Goal: Task Accomplishment & Management: Complete application form

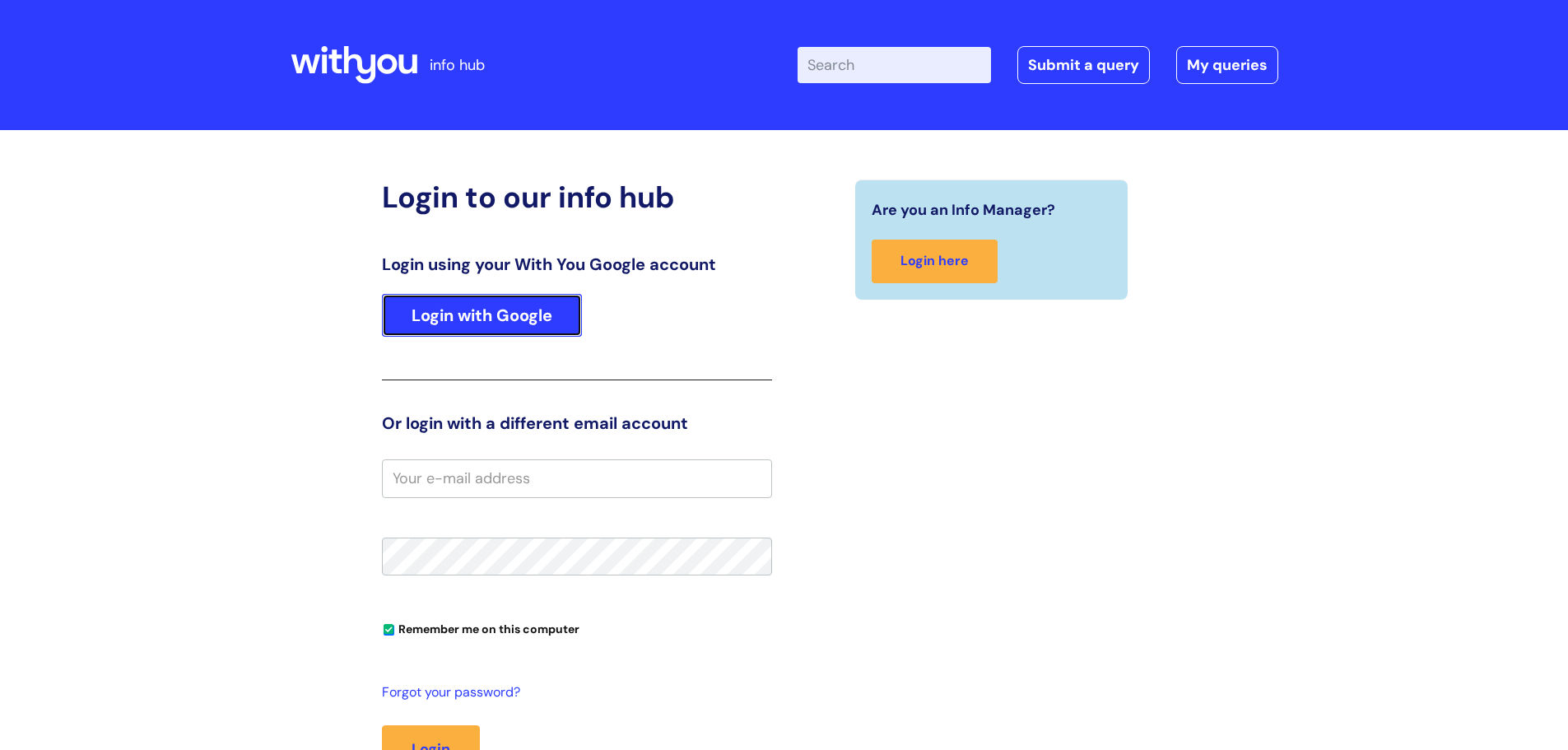
click at [521, 315] on link "Login with Google" at bounding box center [481, 315] width 200 height 43
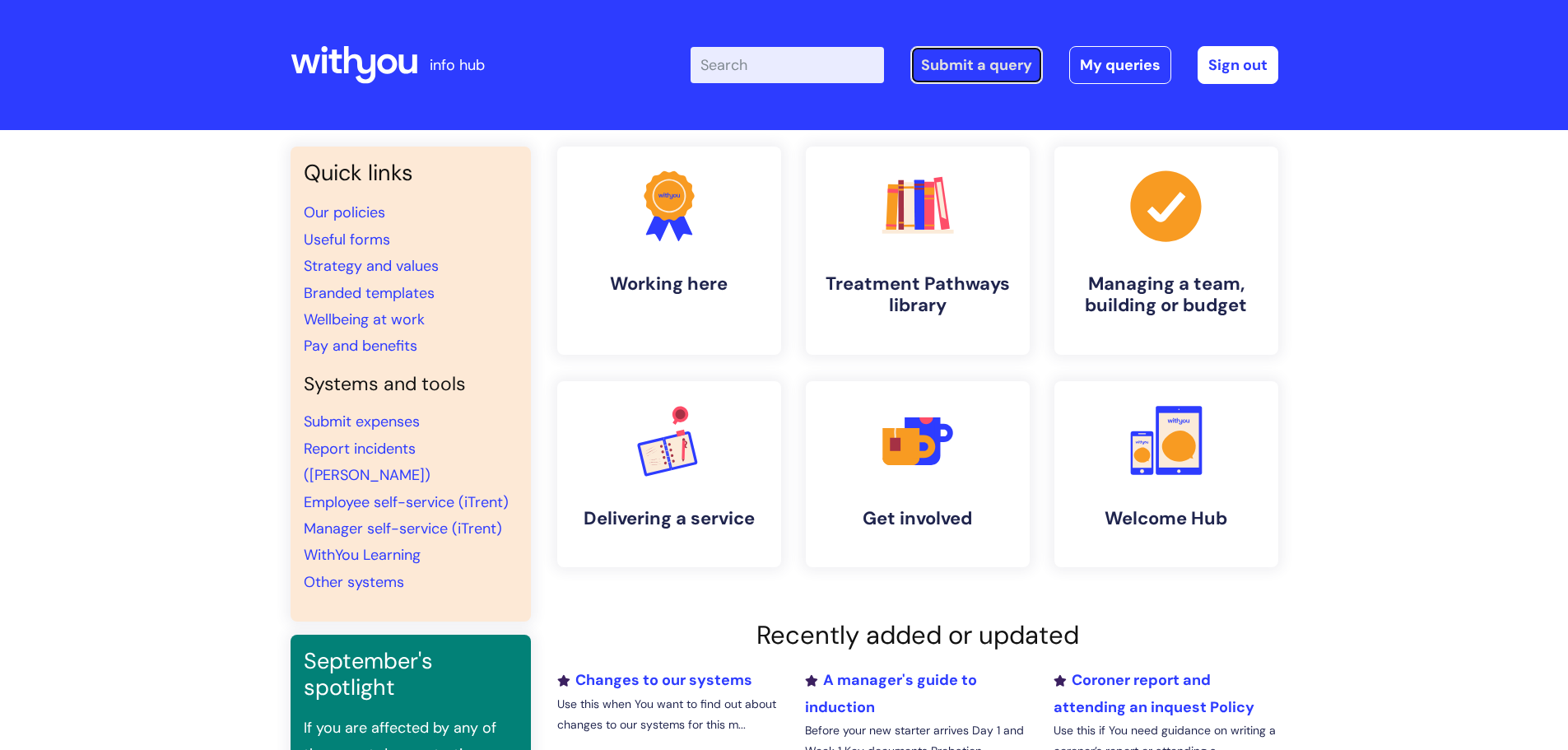
click at [986, 66] on link "Submit a query" at bounding box center [976, 65] width 132 height 38
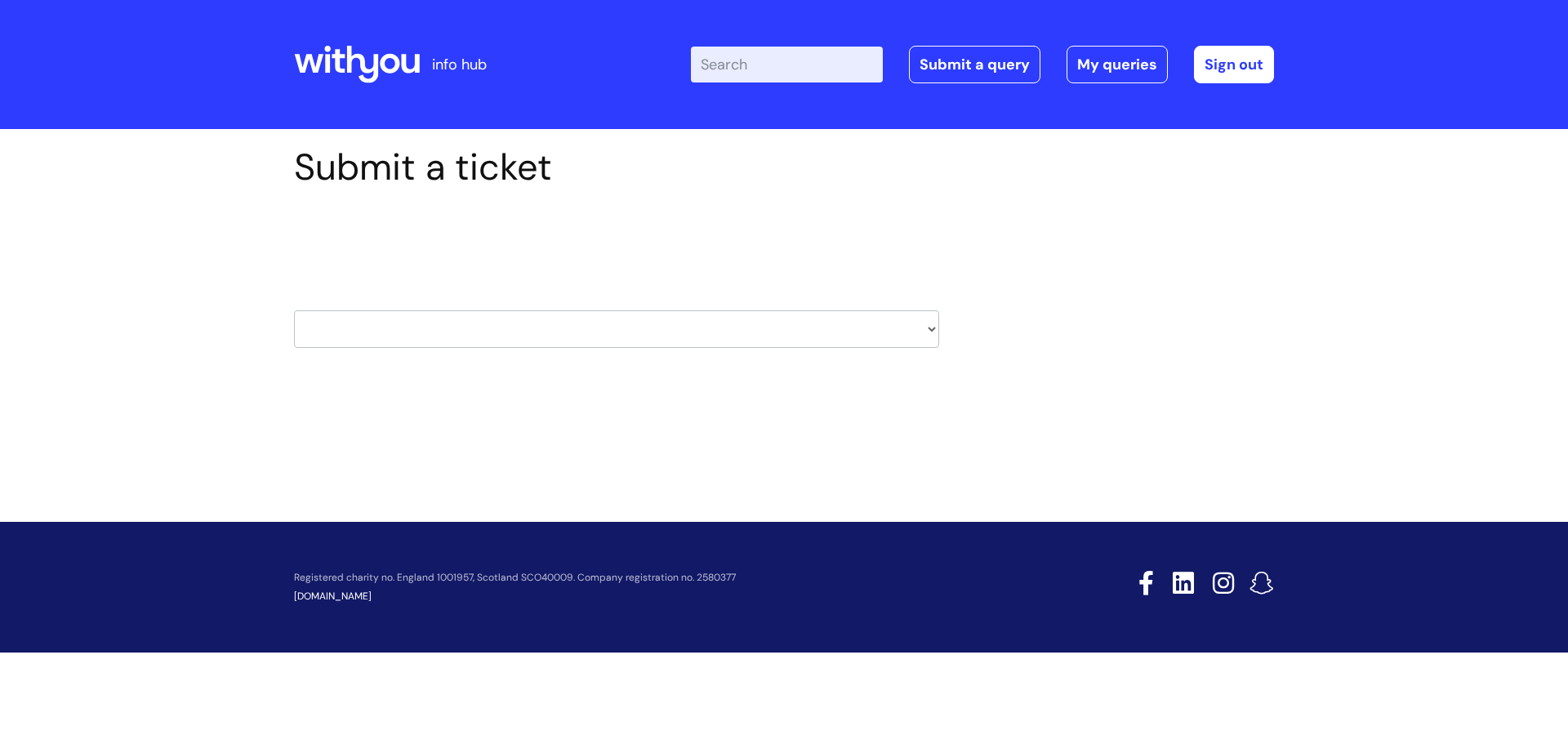
click at [526, 330] on select "HR / People IT and Support Clinical Drug Alerts Finance Accounts Data Support T…" at bounding box center [616, 329] width 645 height 38
select select "learning_and_development"
click at [294, 311] on select "HR / People IT and Support Clinical Drug Alerts Finance Accounts Data Support T…" at bounding box center [616, 329] width 645 height 38
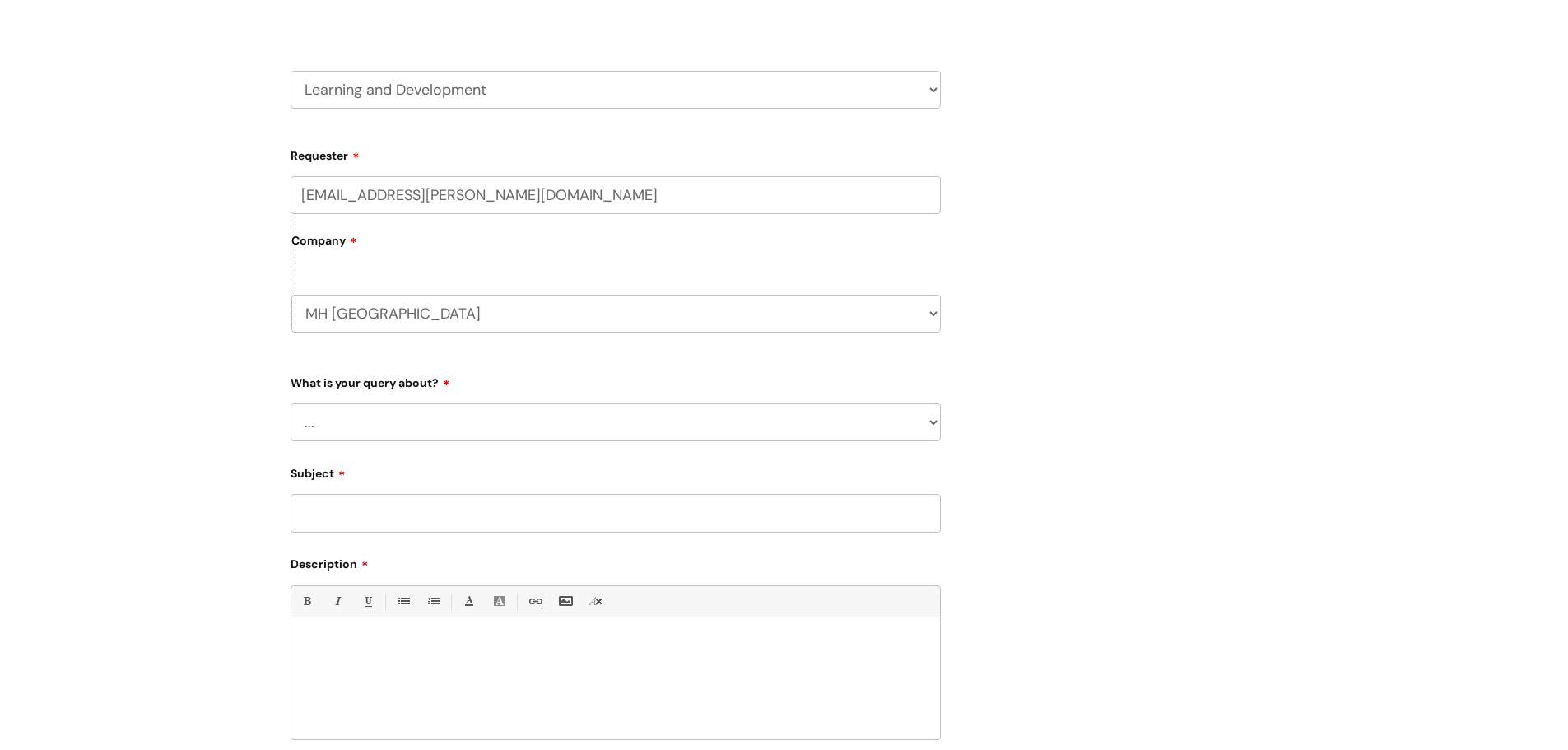
scroll to position [247, 0]
click at [406, 416] on select "... Question about a training course or session booking Ask about apprenticeshi…" at bounding box center [615, 417] width 650 height 38
select select "Something else / not listed here"
click at [290, 399] on select "... Question about a training course or session booking Ask about apprenticeshi…" at bounding box center [615, 417] width 650 height 38
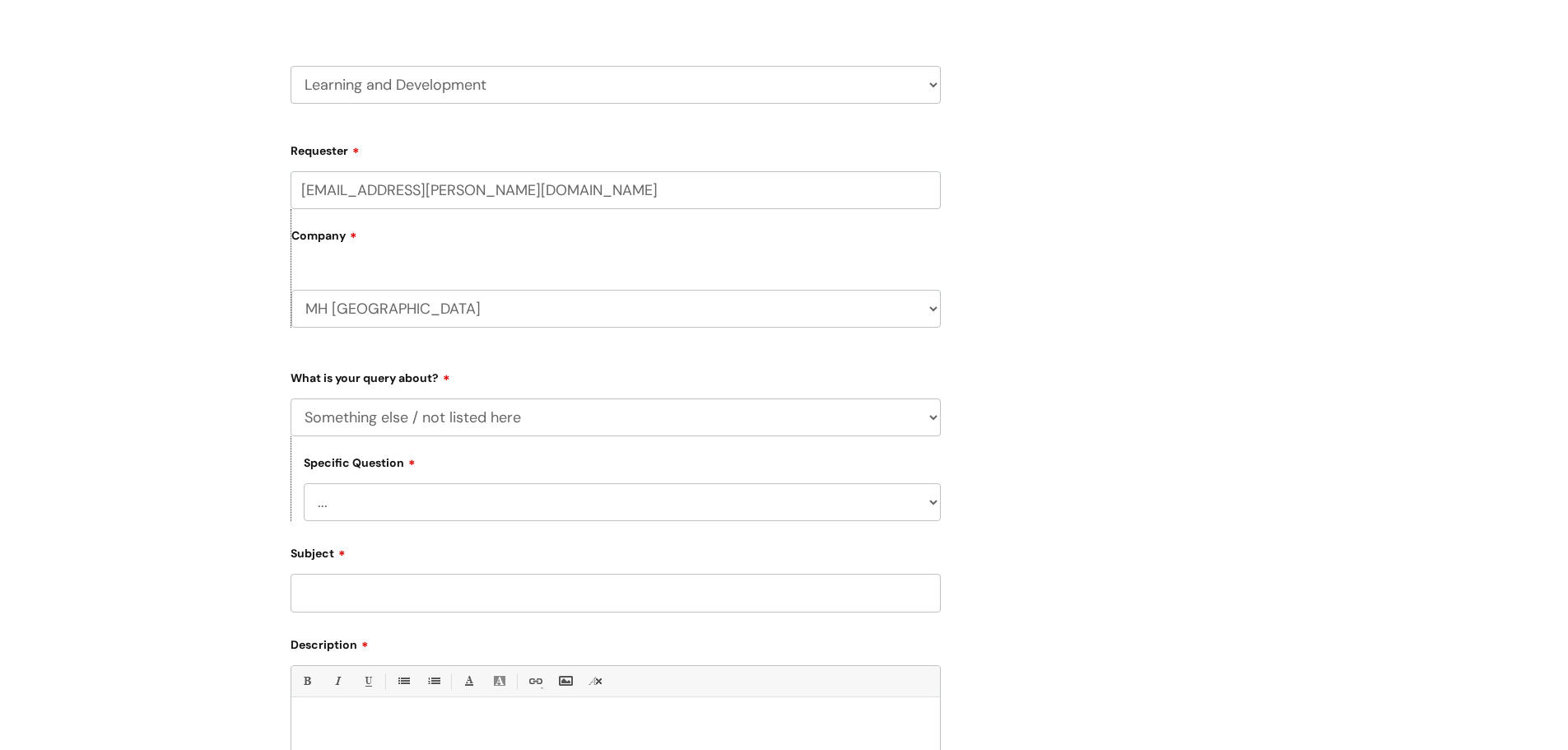
click at [492, 427] on select "... Question about a training course or session booking Ask about apprenticeshi…" at bounding box center [615, 417] width 650 height 38
click at [451, 509] on select "... Other" at bounding box center [622, 502] width 637 height 38
select select "Other"
click at [303, 484] on select "... Other" at bounding box center [622, 502] width 637 height 38
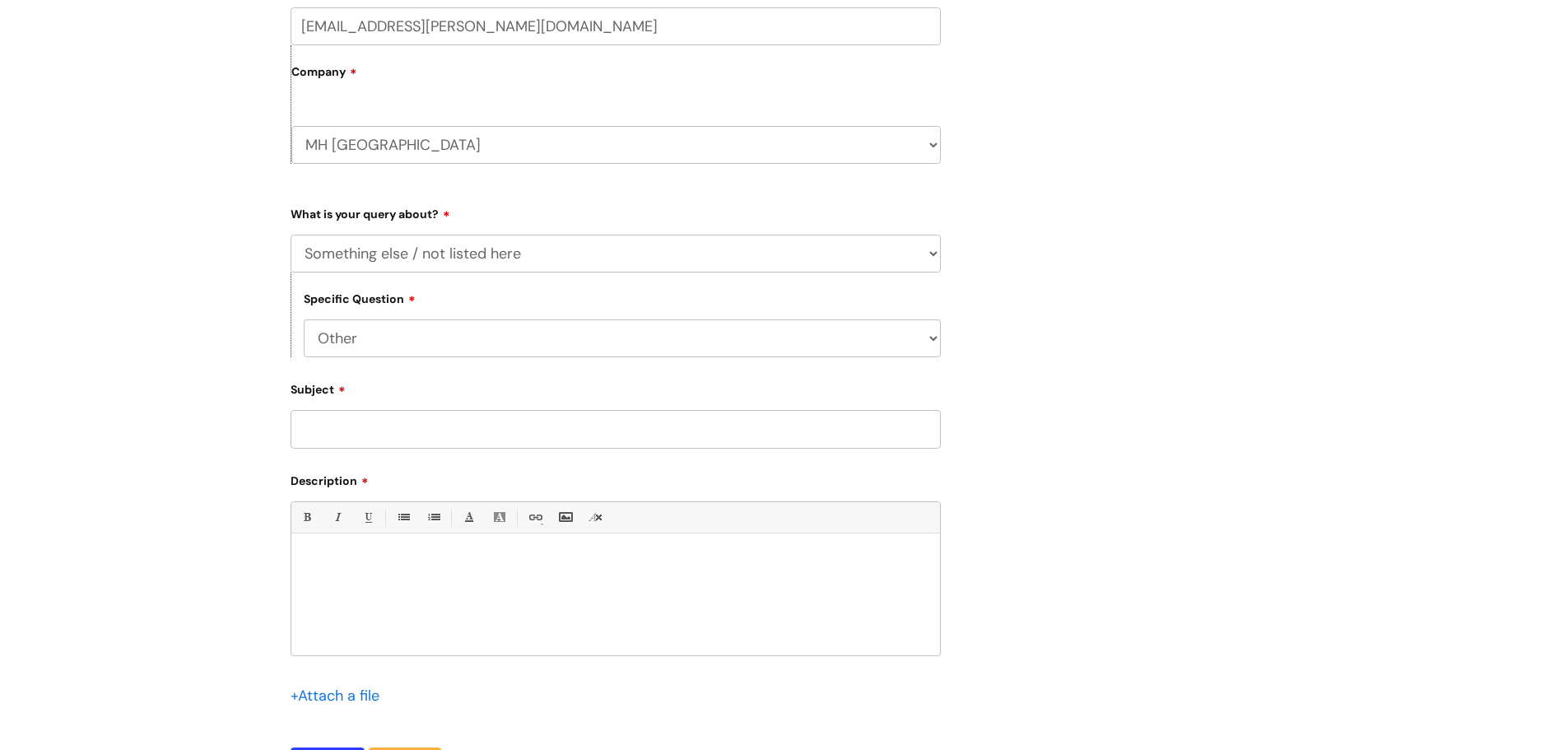
scroll to position [412, 0]
click at [425, 435] on input "Subject" at bounding box center [615, 428] width 650 height 38
type input "r"
paste input "Neurobox Training"
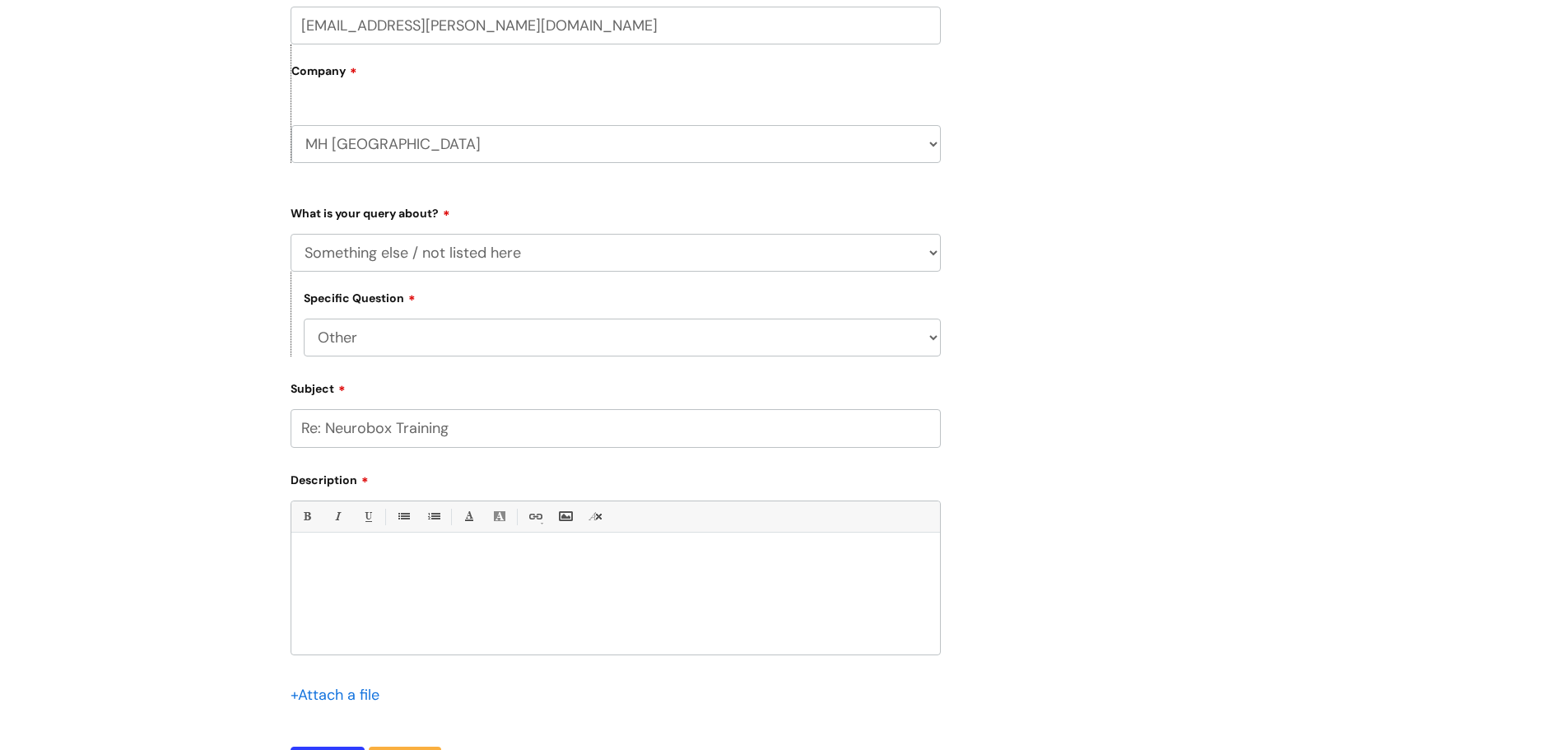
click at [499, 428] on input "Re: Neurobox Training" at bounding box center [615, 428] width 650 height 38
paste input "Dragon x 4 hours"
type input "Re: Neurobox Training Dragon x 4 hours"
click at [475, 621] on div at bounding box center [615, 598] width 649 height 114
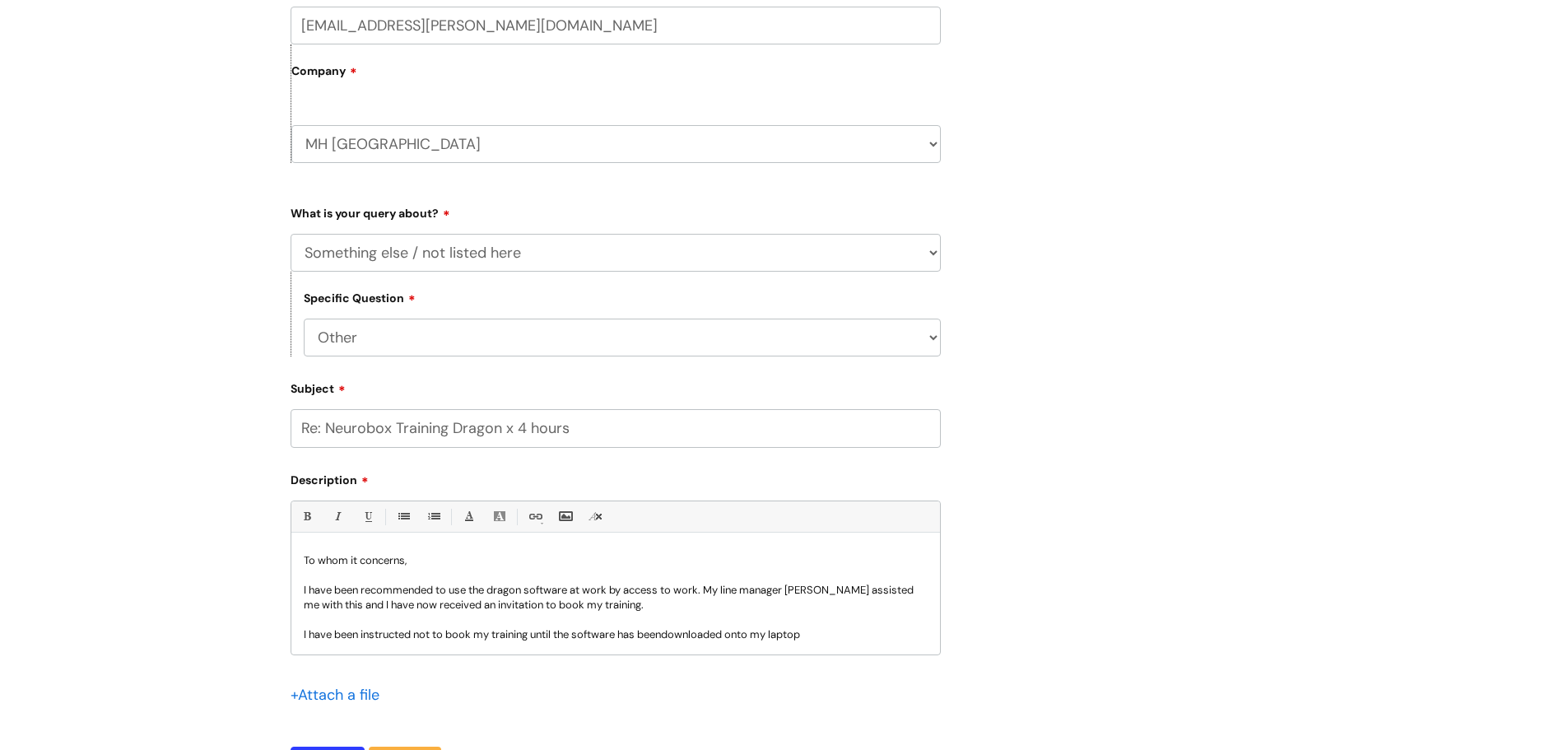
click at [666, 636] on p "I have been instructed not to book my training until the software has beendownl…" at bounding box center [615, 635] width 624 height 15
click at [777, 635] on p "I have been instructed not to book my training until the software has been down…" at bounding box center [615, 635] width 624 height 15
click at [879, 632] on p "I have been instructed not to book my training until the software has been down…" at bounding box center [615, 635] width 624 height 15
click at [302, 630] on div "To whom it concerns, I have been recommended to use the dragon software at work…" at bounding box center [615, 598] width 649 height 114
click at [863, 640] on p "I have been instructed not to book my training until the software has been down…" at bounding box center [615, 635] width 624 height 15
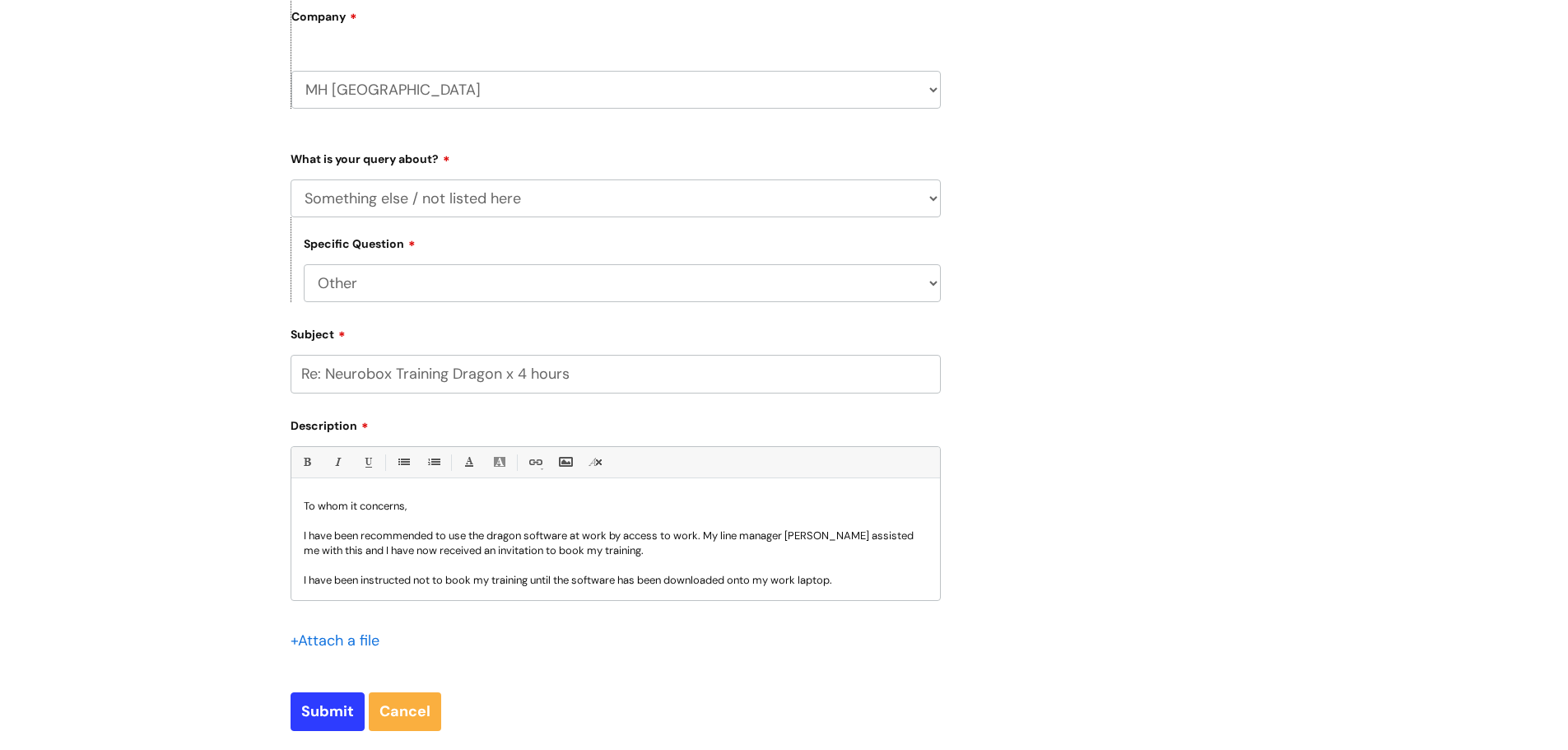
scroll to position [576, 0]
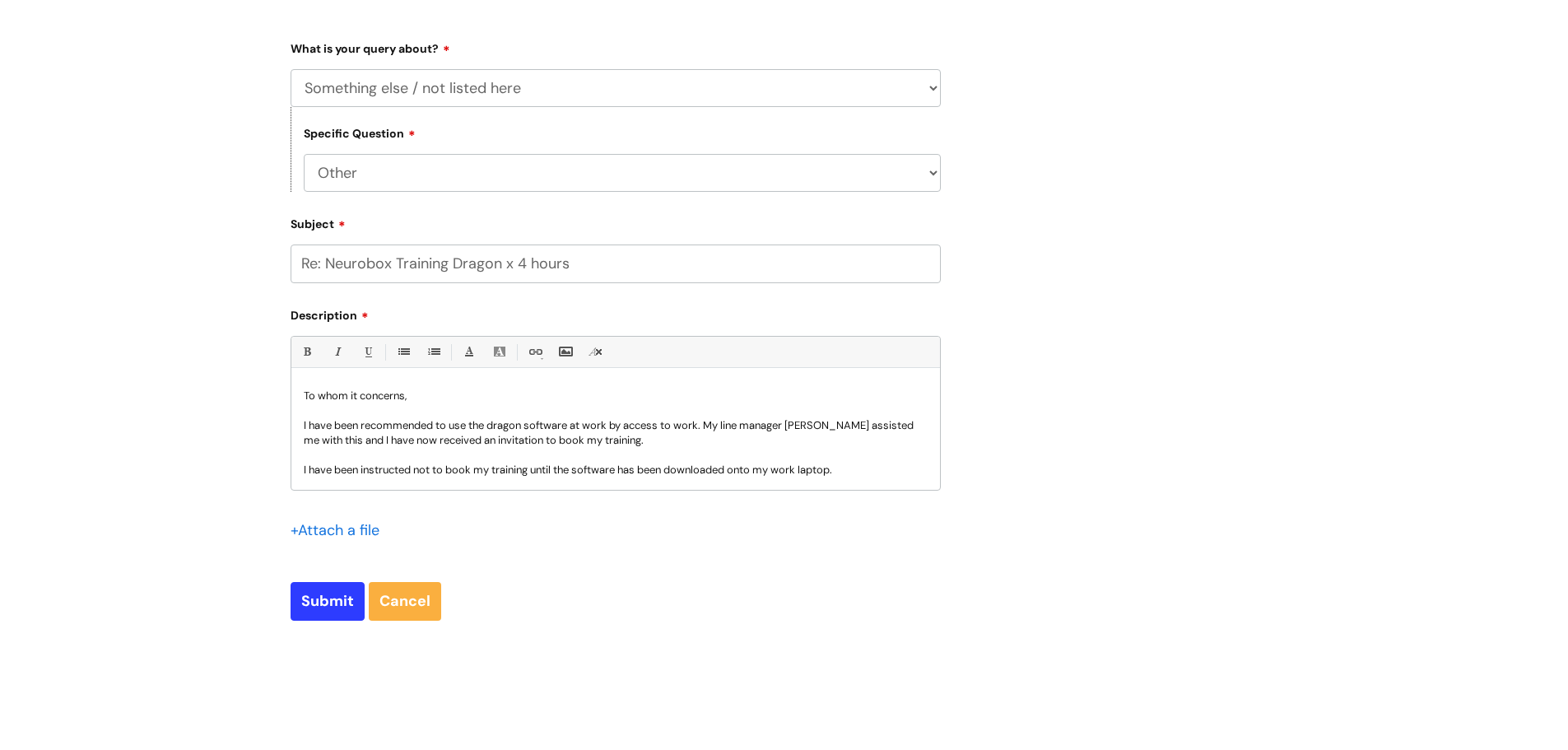
click at [597, 260] on input "Re: Neurobox Training Dragon x 4 hours" at bounding box center [615, 264] width 650 height 38
click at [450, 263] on input "Re: Neurobox Training Dragon x 4 hours" at bounding box center [615, 264] width 650 height 38
drag, startPoint x: 579, startPoint y: 268, endPoint x: 508, endPoint y: 264, distance: 71.1
click at [508, 264] on input "Re: Neurobox Training Dragon x 4 hours" at bounding box center [615, 264] width 650 height 38
click at [619, 279] on input "Re: Neurobox Training Dragon x 4 hours" at bounding box center [615, 264] width 650 height 38
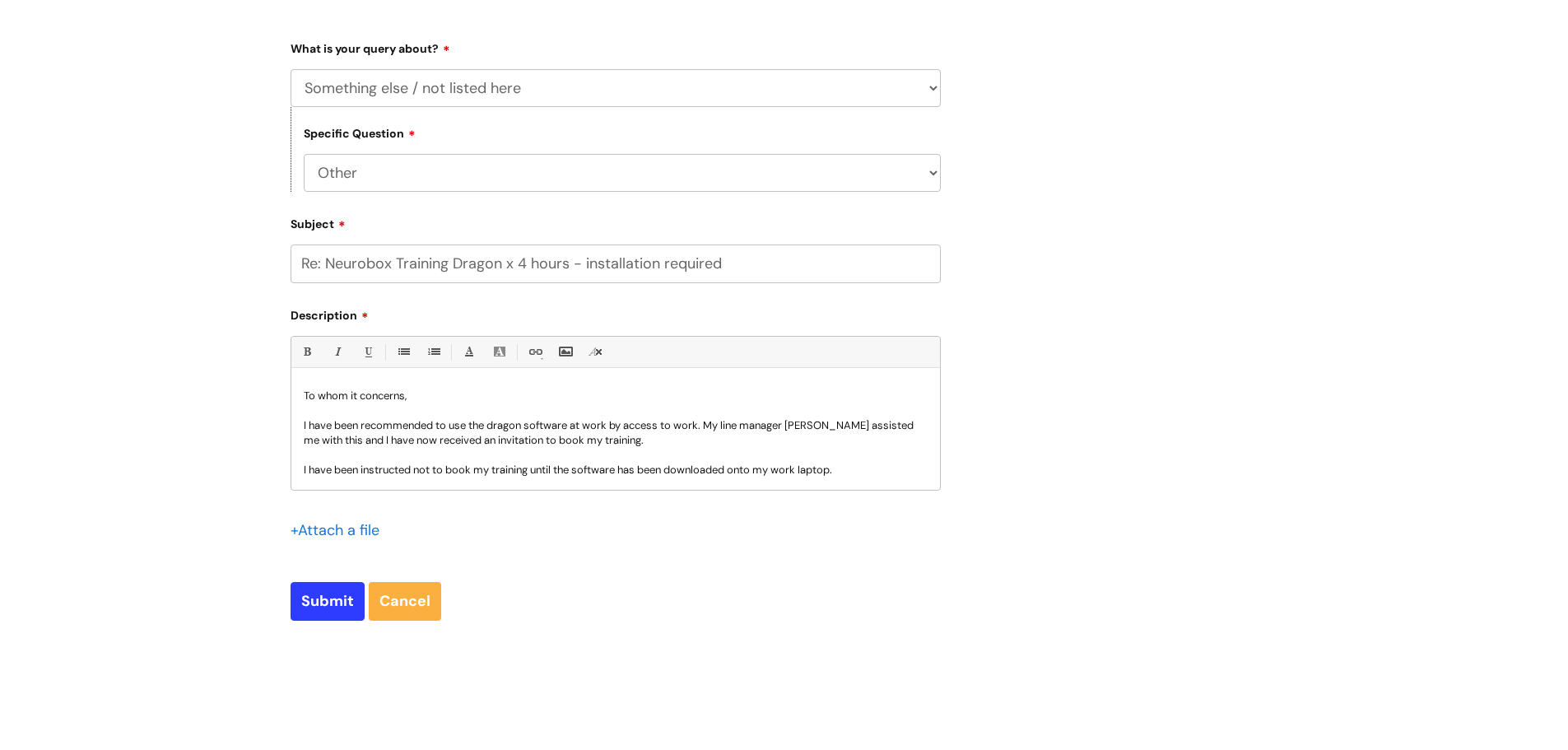
drag, startPoint x: 579, startPoint y: 263, endPoint x: 507, endPoint y: 258, distance: 72.2
click at [507, 258] on input "Re: Neurobox Training Dragon x 4 hours - installation required" at bounding box center [615, 264] width 650 height 38
drag, startPoint x: 448, startPoint y: 267, endPoint x: 327, endPoint y: 264, distance: 121.0
click at [327, 264] on input "Re: Neurobox Training Dragon installation required" at bounding box center [615, 264] width 650 height 38
click at [464, 267] on input "Re: Dragon installation requiredNeurobox Training" at bounding box center [615, 264] width 650 height 38
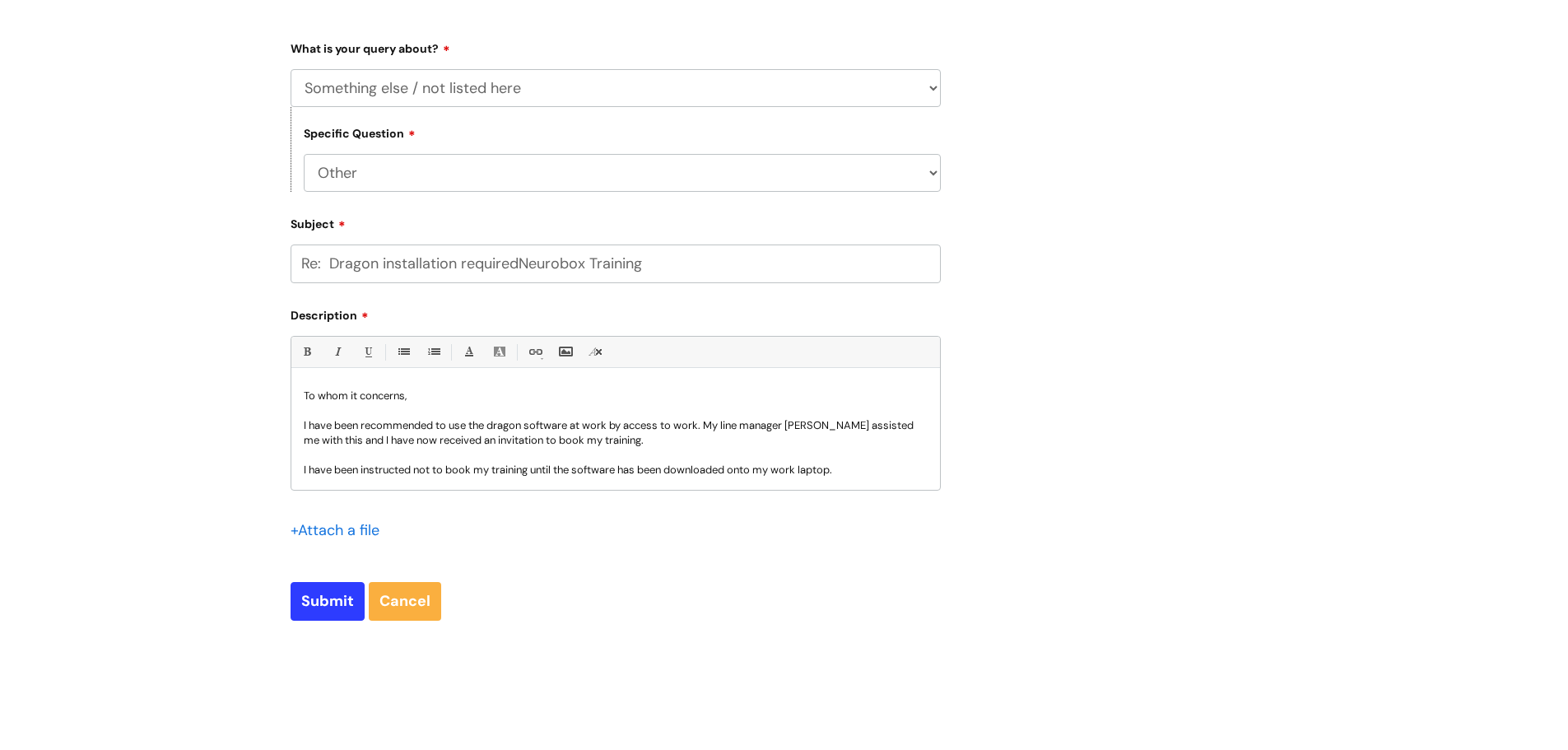
click at [518, 262] on input "Re: Dragon installation requiredNeurobox Training" at bounding box center [615, 264] width 650 height 38
click at [718, 267] on input "Re: Dragon installation required for Neurobox Training" at bounding box center [615, 264] width 650 height 38
click at [545, 257] on input "Re: Dragon installation required for Neurobox Training" at bounding box center [615, 264] width 650 height 38
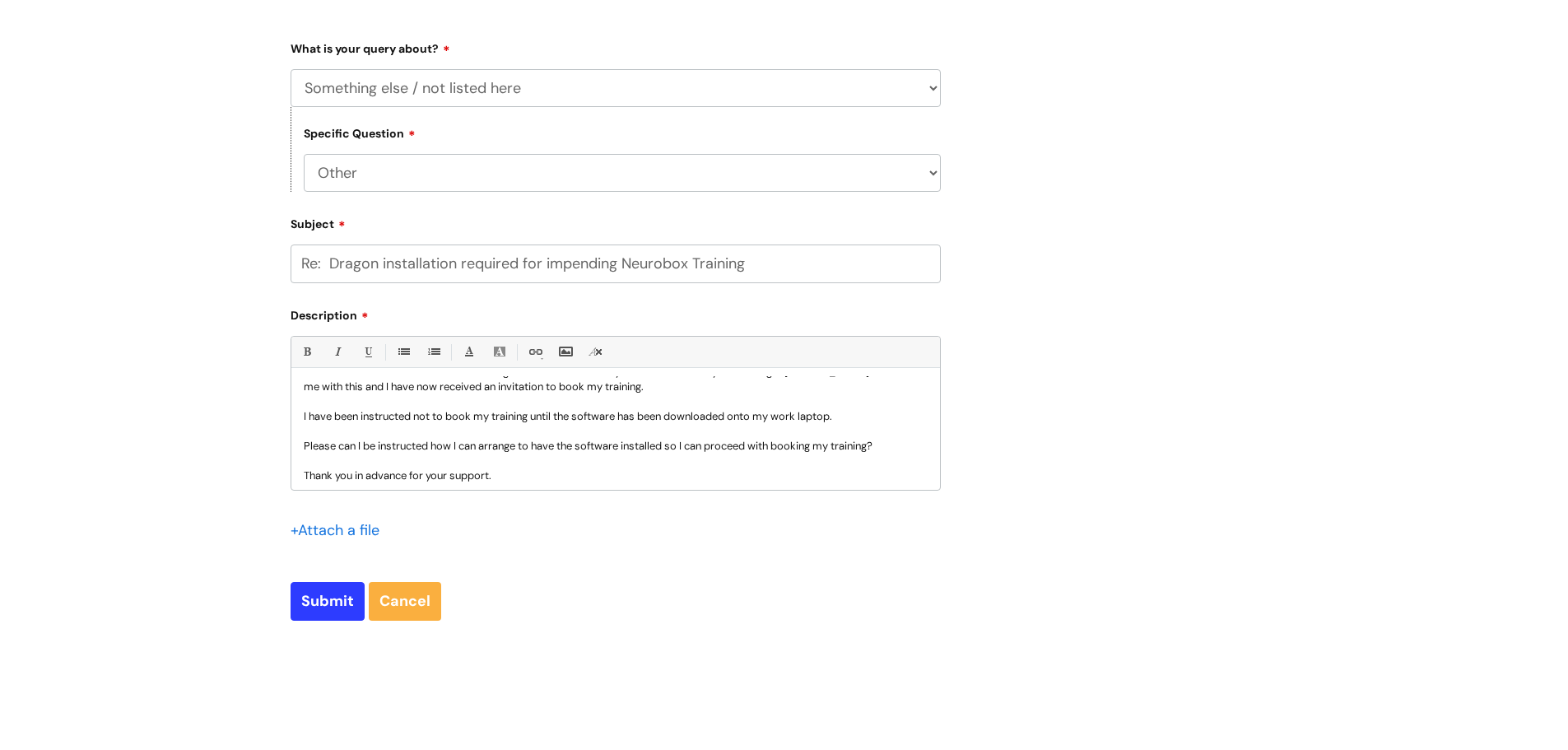
scroll to position [83, 0]
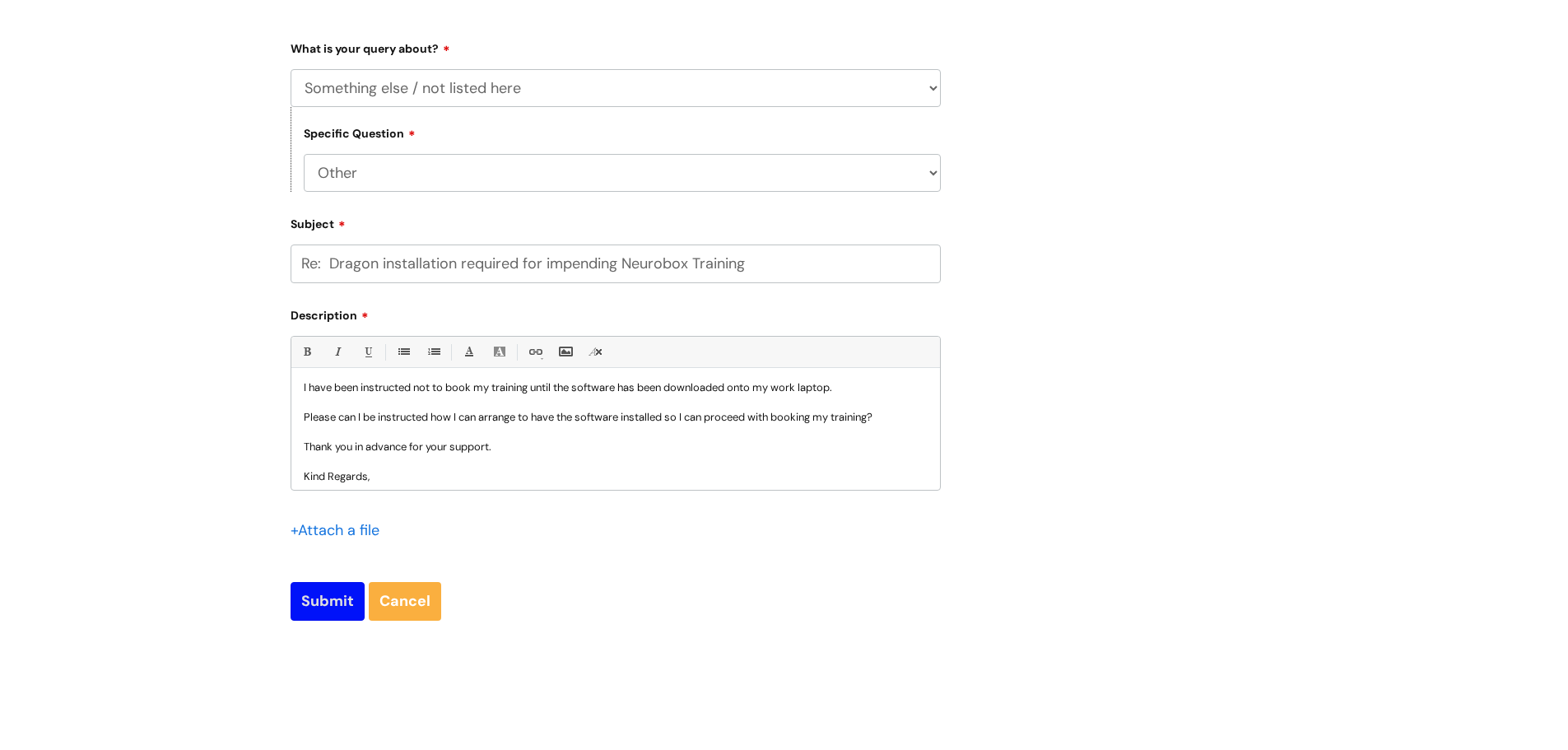
type input "Re: Dragon installation required for impending Neurobox Training"
click at [336, 609] on input "Submit" at bounding box center [327, 601] width 74 height 38
type input "Please Wait..."
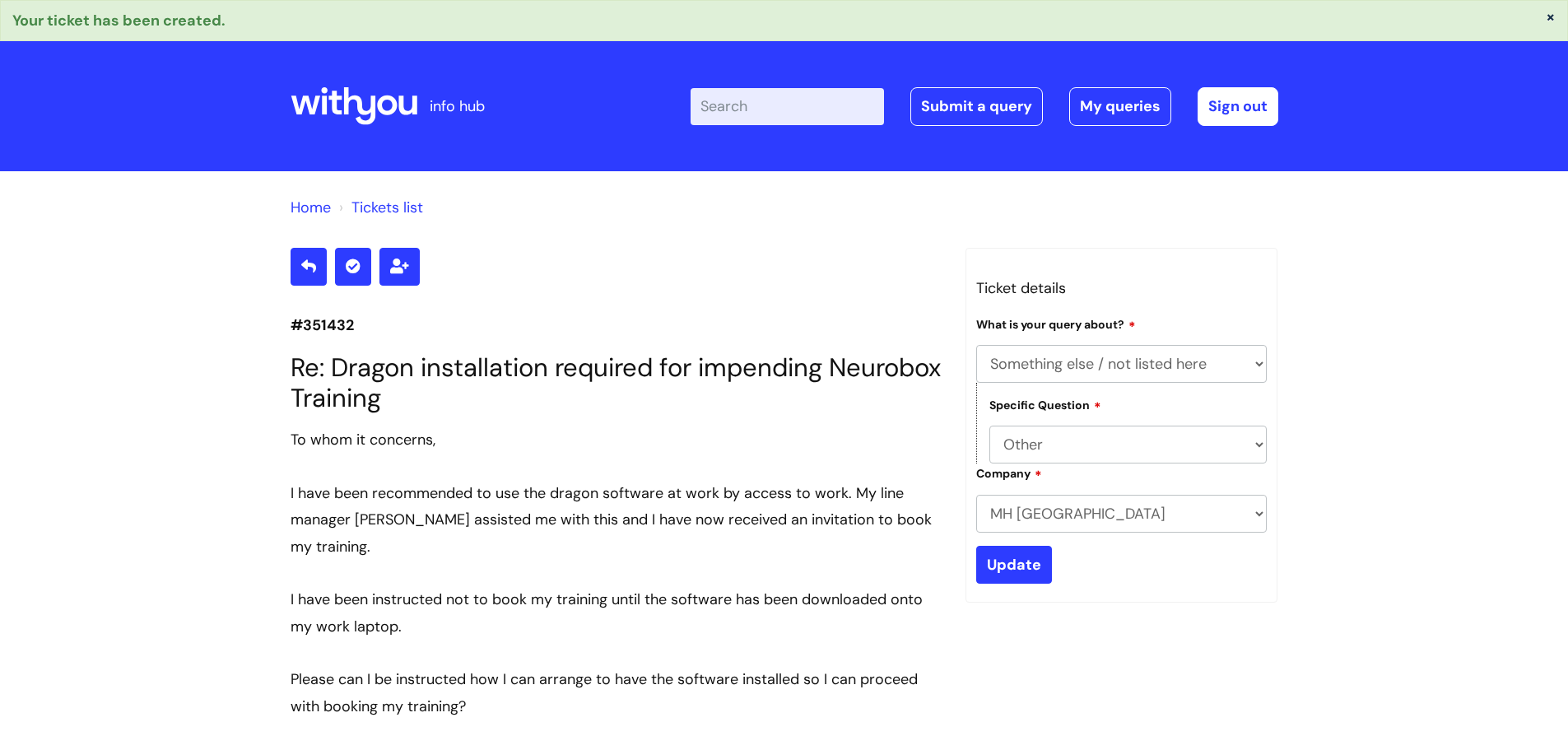
select select "Something else / not listed here"
select select "Other"
